Goal: Information Seeking & Learning: Learn about a topic

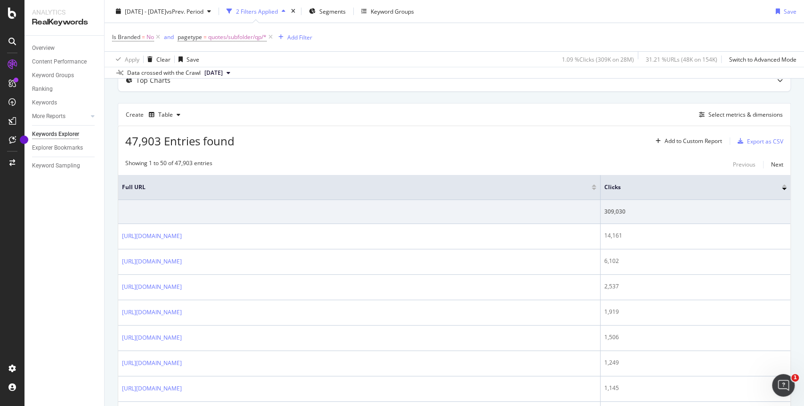
scroll to position [58, 0]
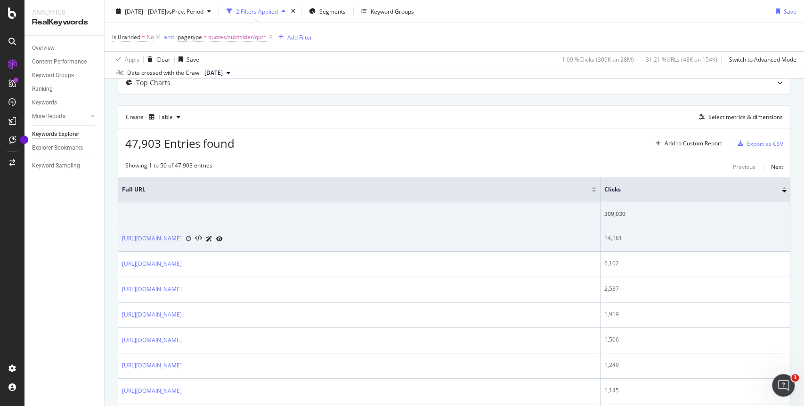
click at [191, 237] on icon at bounding box center [189, 239] width 6 height 6
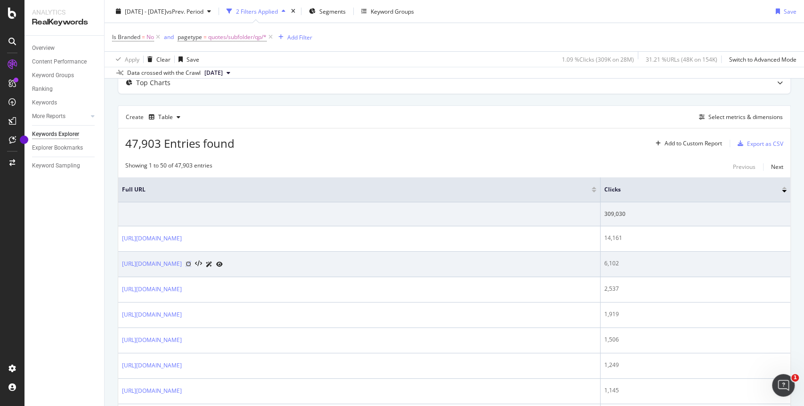
click at [191, 262] on icon at bounding box center [189, 264] width 6 height 6
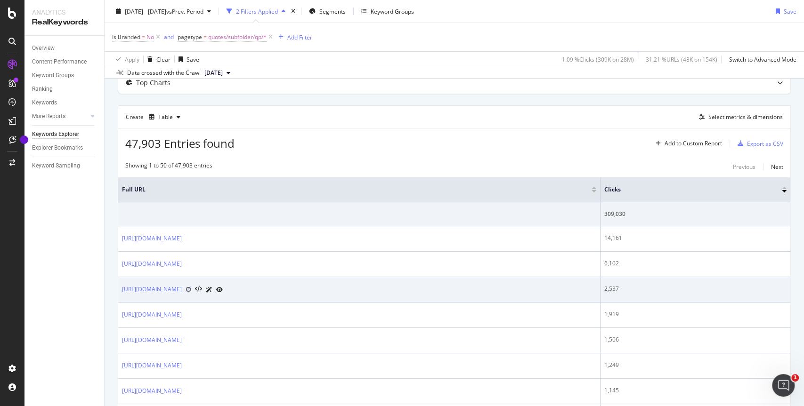
click at [191, 289] on icon at bounding box center [189, 290] width 6 height 6
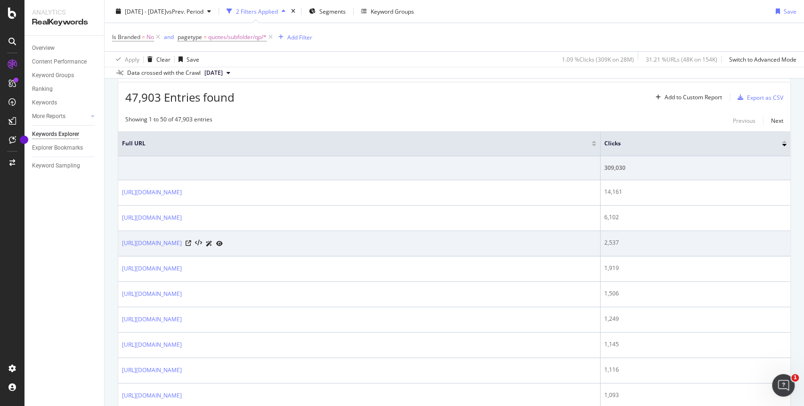
scroll to position [103, 0]
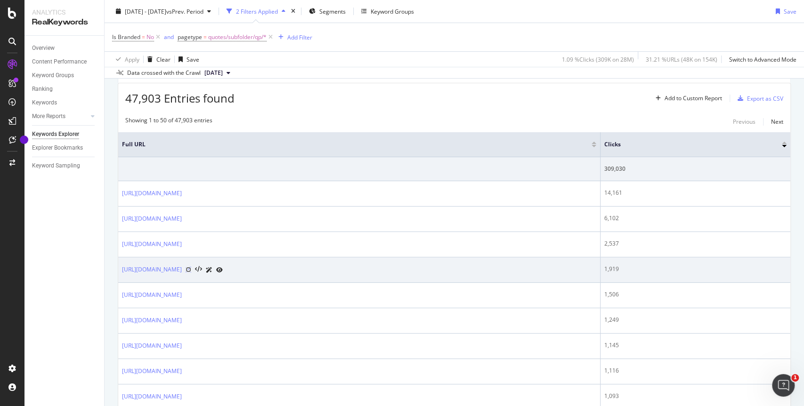
click at [191, 268] on icon at bounding box center [189, 270] width 6 height 6
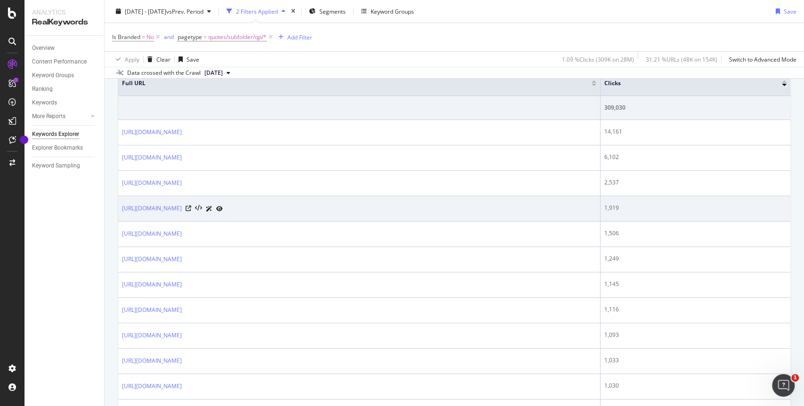
scroll to position [161, 0]
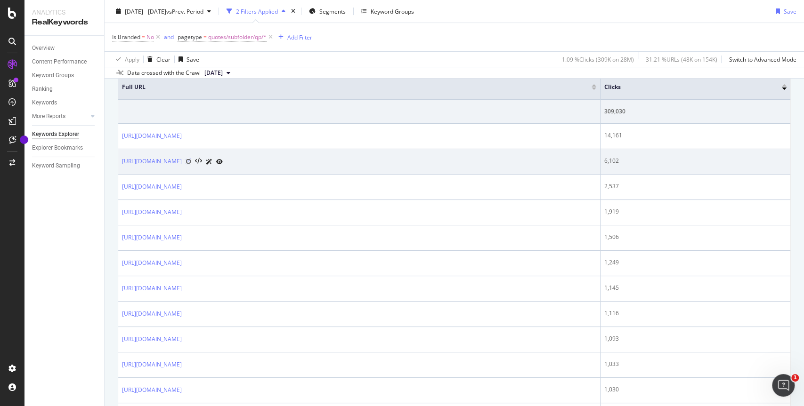
click at [191, 160] on icon at bounding box center [189, 162] width 6 height 6
